Goal: Information Seeking & Learning: Learn about a topic

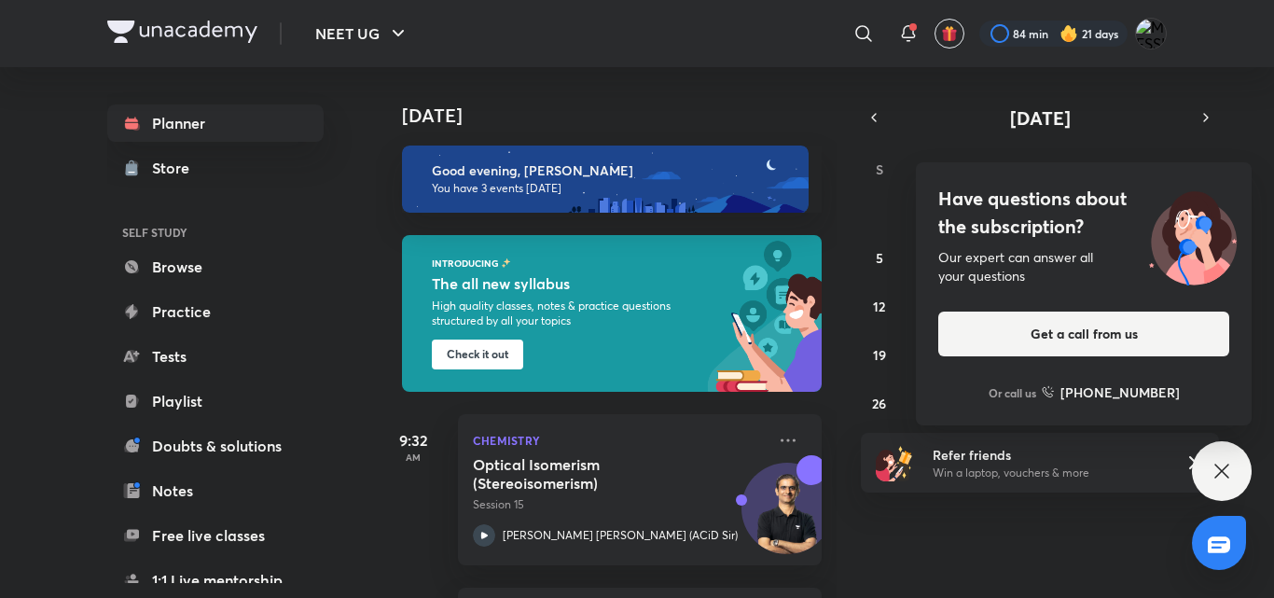
click at [1199, 466] on div "Have questions about the subscription? Our expert can answer all your questions…" at bounding box center [1222, 471] width 60 height 60
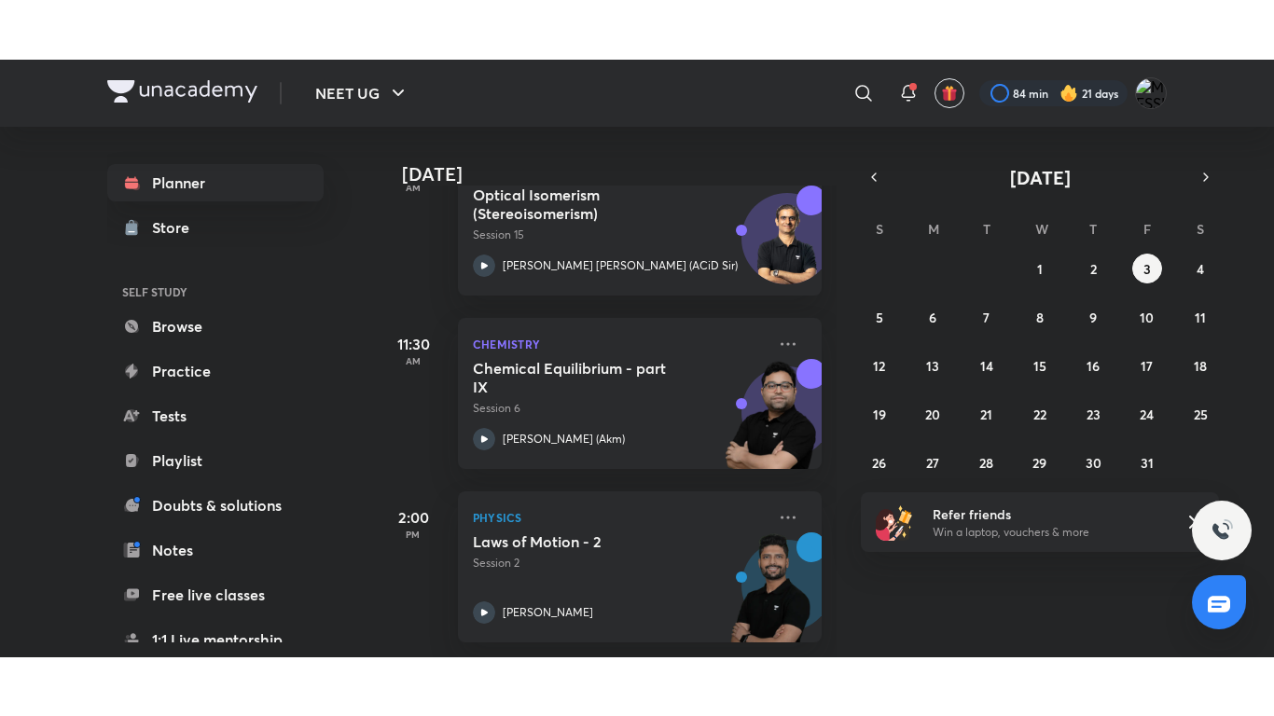
scroll to position [343, 0]
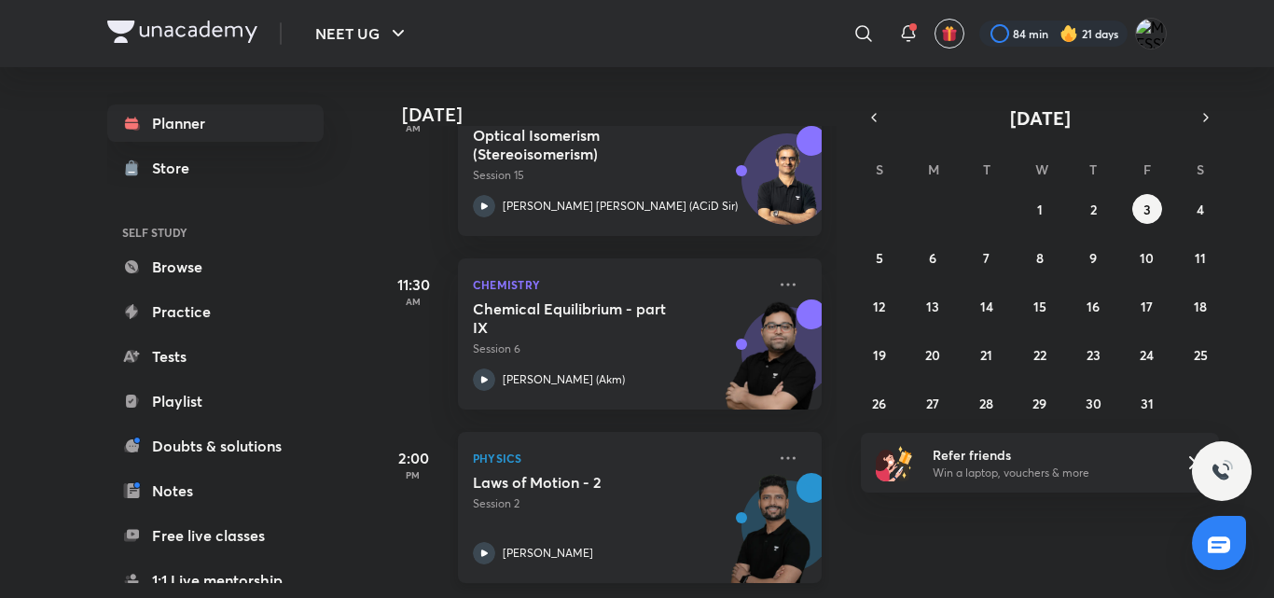
click at [589, 521] on div "Laws of Motion - 2 Session 2 [PERSON_NAME]" at bounding box center [619, 518] width 293 height 91
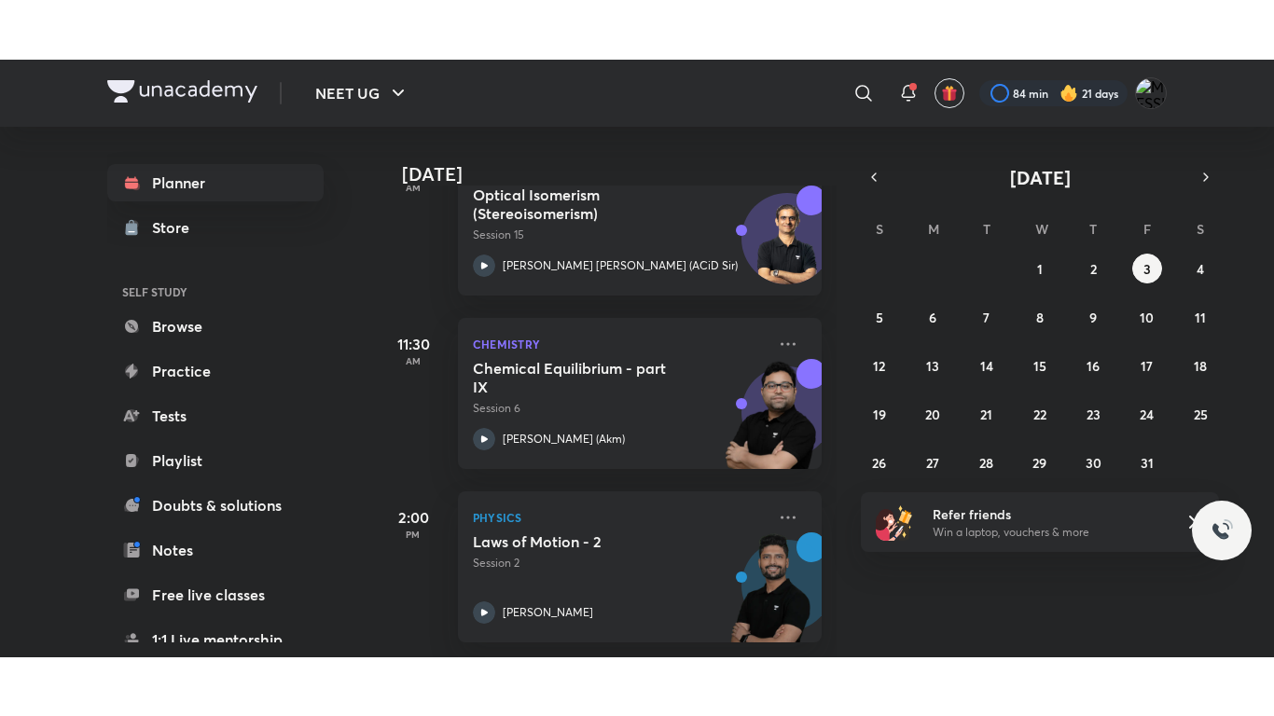
scroll to position [225, 0]
